Goal: Transaction & Acquisition: Purchase product/service

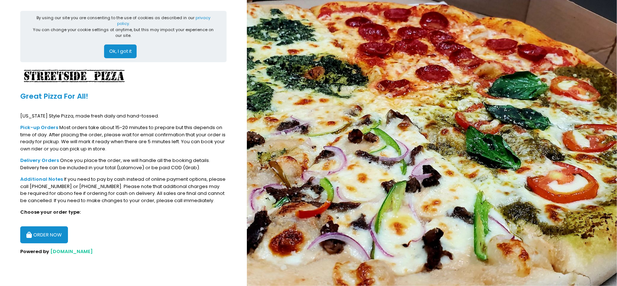
click at [44, 232] on button "ORDER NOW" at bounding box center [44, 234] width 48 height 17
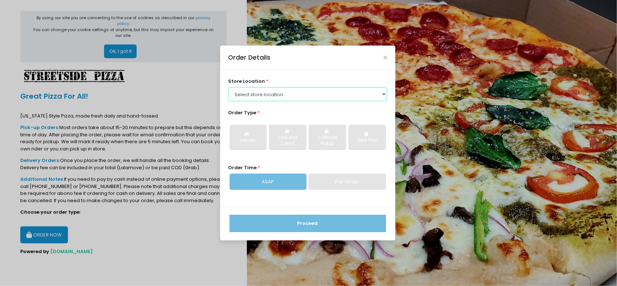
click at [272, 101] on select "Select store location Streetside Pizza - [GEOGRAPHIC_DATA] Streetside Pizza - […" at bounding box center [307, 94] width 159 height 14
click at [275, 97] on select "Select store location Streetside Pizza - [GEOGRAPHIC_DATA] Streetside Pizza - […" at bounding box center [307, 94] width 159 height 14
drag, startPoint x: 393, startPoint y: 51, endPoint x: 391, endPoint y: 57, distance: 5.8
click at [393, 55] on div "Order Details" at bounding box center [307, 58] width 175 height 24
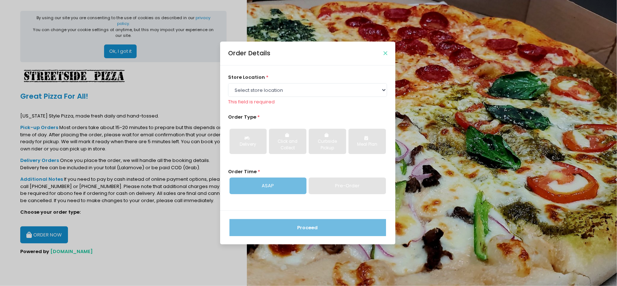
click at [385, 53] on icon "Close" at bounding box center [386, 53] width 4 height 5
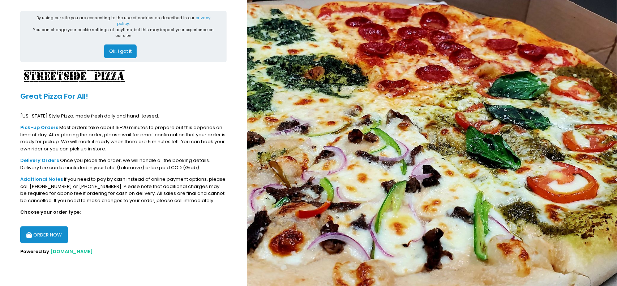
click at [0, 158] on section "By using our site you are consenting to the use of cookies as described in our …" at bounding box center [123, 143] width 247 height 286
click at [57, 226] on button "ORDER NOW" at bounding box center [44, 234] width 48 height 17
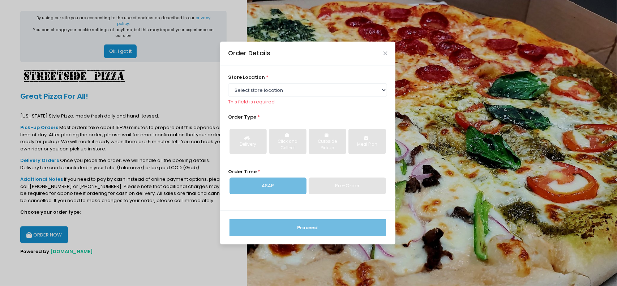
click at [306, 99] on div "This field is required" at bounding box center [307, 101] width 159 height 7
click at [308, 94] on select "Select store location Streetside Pizza - [GEOGRAPHIC_DATA] Streetside Pizza - […" at bounding box center [307, 90] width 159 height 14
select select "65d308a1360a4a4551b13898"
click at [228, 87] on select "Select store location Streetside Pizza - [GEOGRAPHIC_DATA] Streetside Pizza - […" at bounding box center [307, 90] width 159 height 14
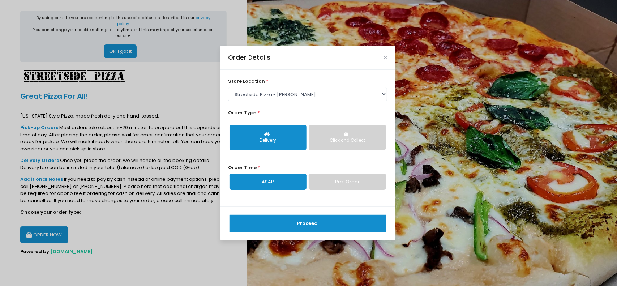
click at [288, 144] on button "Delivery" at bounding box center [268, 137] width 77 height 25
click at [279, 185] on link "ASAP" at bounding box center [268, 182] width 77 height 17
click at [287, 225] on button "Proceed" at bounding box center [308, 223] width 157 height 17
